Goal: Transaction & Acquisition: Purchase product/service

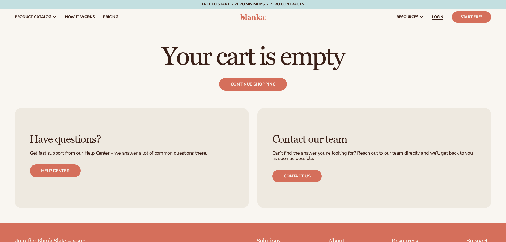
click at [442, 17] on span "LOGIN" at bounding box center [437, 17] width 11 height 4
click at [444, 14] on link "LOGIN" at bounding box center [438, 17] width 20 height 17
click at [439, 17] on span "LOGIN" at bounding box center [437, 17] width 11 height 4
click at [431, 17] on link "LOGIN" at bounding box center [438, 17] width 20 height 17
